Goal: Transaction & Acquisition: Purchase product/service

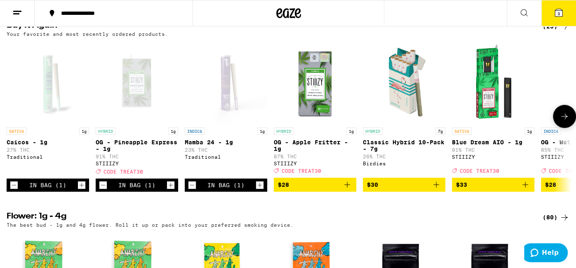
scroll to position [670, 0]
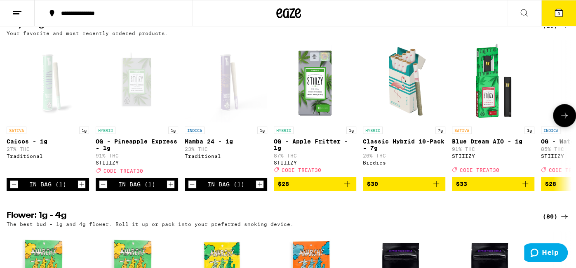
click at [15, 184] on icon "Decrement" at bounding box center [14, 184] width 5 height 0
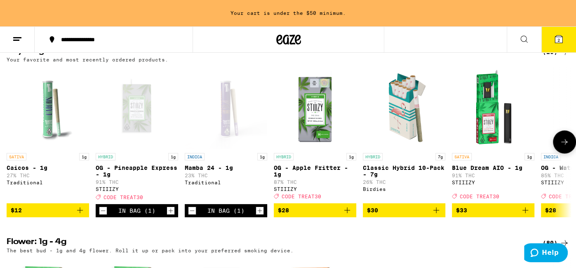
scroll to position [696, 0]
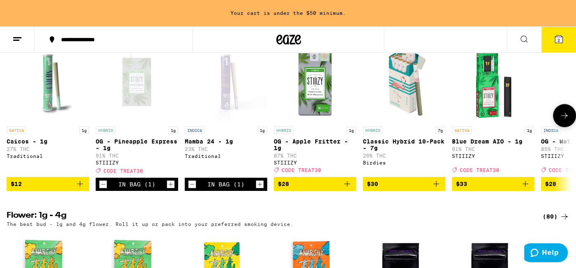
click at [188, 189] on icon "Decrement" at bounding box center [191, 184] width 7 height 10
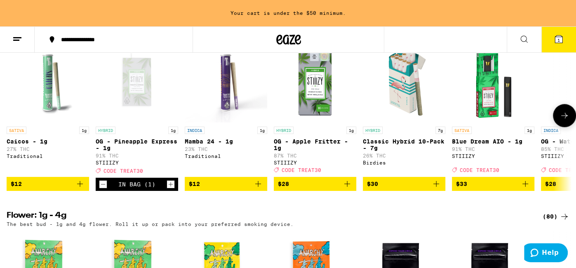
click at [349, 189] on icon "Add to bag" at bounding box center [347, 184] width 10 height 10
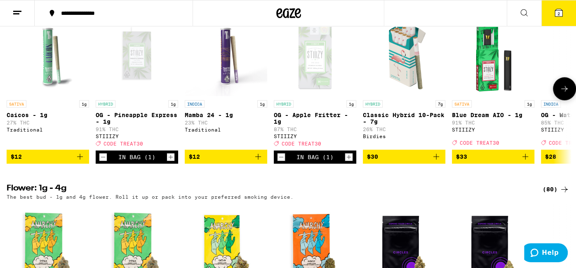
scroll to position [670, 0]
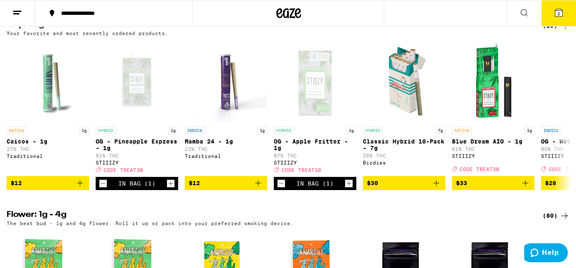
click at [557, 17] on icon at bounding box center [558, 13] width 10 height 10
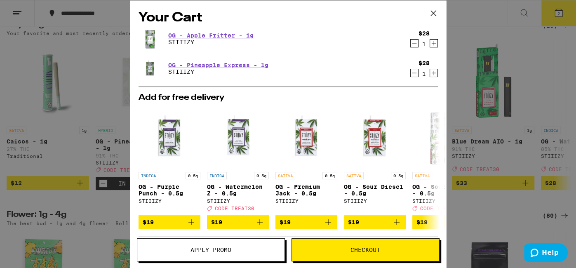
click at [220, 251] on span "Apply Promo" at bounding box center [210, 250] width 41 height 6
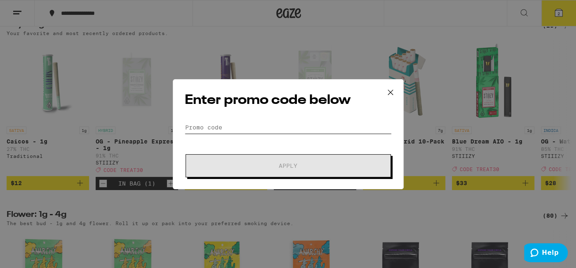
click at [206, 124] on input "Promo Code" at bounding box center [288, 127] width 207 height 12
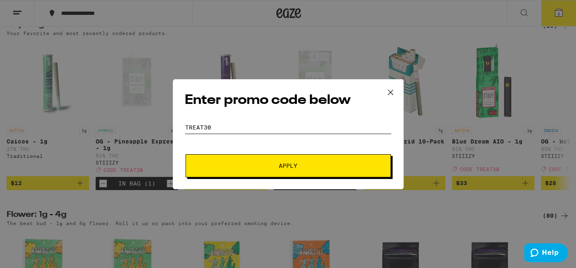
type input "treat30"
click at [286, 163] on span "Apply" at bounding box center [288, 166] width 19 height 6
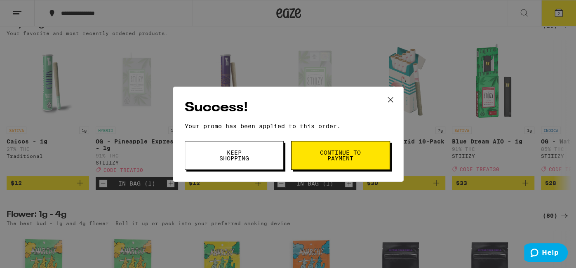
click at [323, 160] on span "Continue to payment" at bounding box center [340, 156] width 42 height 12
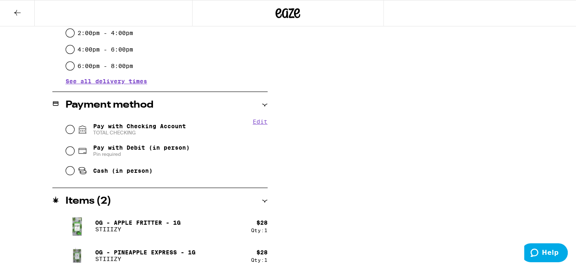
scroll to position [279, 0]
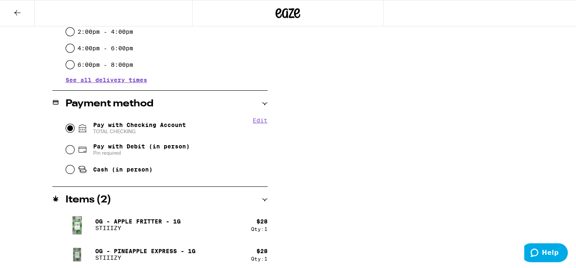
click at [68, 130] on input "Pay with Checking Account TOTAL CHECKING" at bounding box center [70, 128] width 8 height 8
radio input "true"
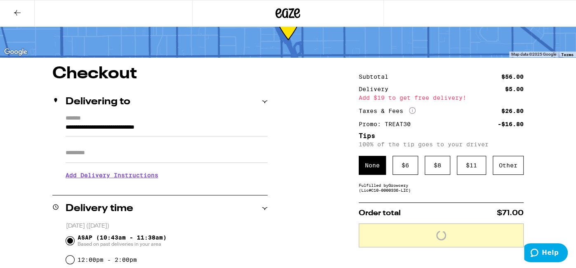
scroll to position [33, 0]
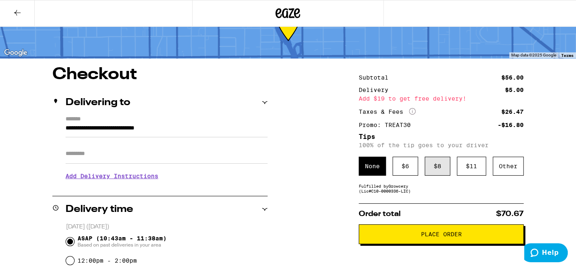
click at [439, 174] on div "$ 8" at bounding box center [437, 166] width 26 height 19
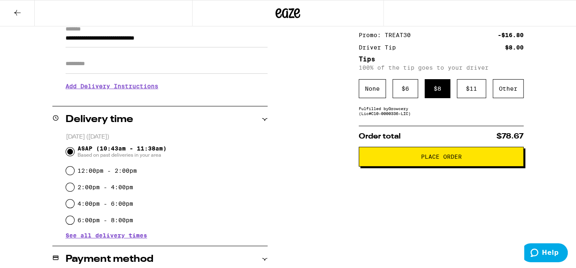
scroll to position [124, 0]
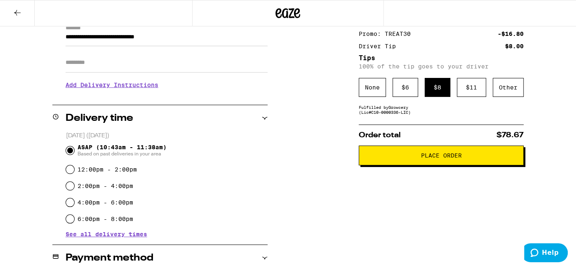
click at [418, 165] on button "Place Order" at bounding box center [440, 155] width 165 height 20
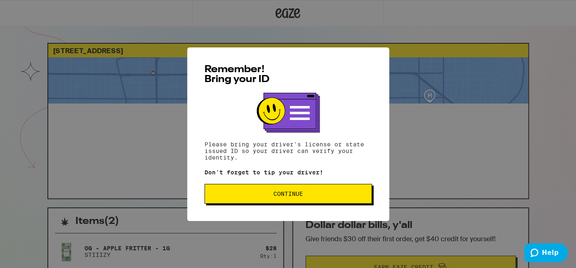
click at [321, 192] on button "Continue" at bounding box center [287, 194] width 167 height 20
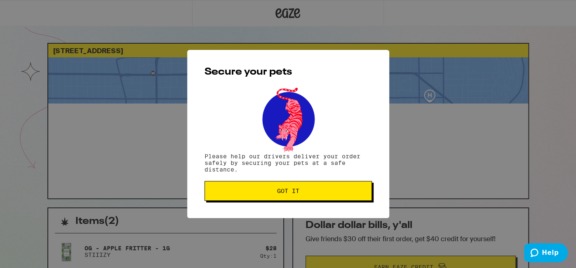
click at [321, 192] on span "Got it" at bounding box center [287, 191] width 153 height 6
